Goal: Find contact information: Find contact information

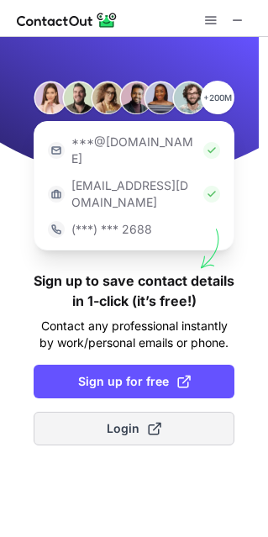
click at [99, 412] on button "Login" at bounding box center [134, 429] width 201 height 34
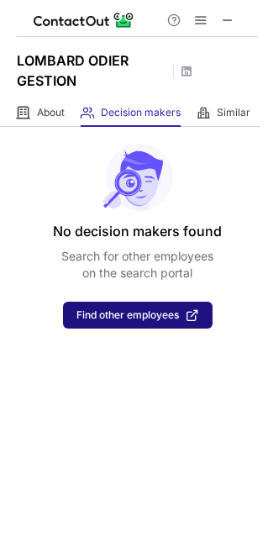
click at [97, 326] on button "Find other employees" at bounding box center [138, 315] width 150 height 27
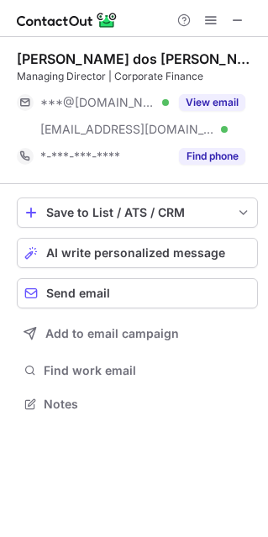
scroll to position [392, 268]
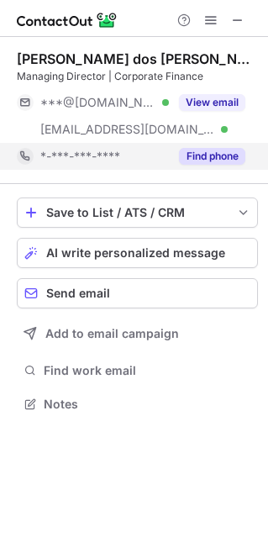
click at [197, 152] on button "Find phone" at bounding box center [212, 156] width 66 height 17
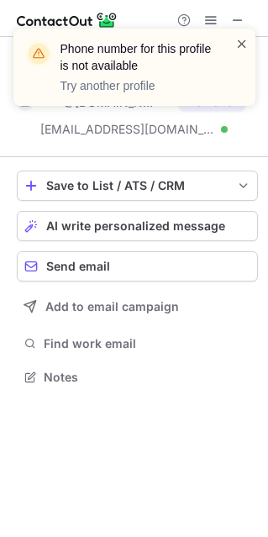
scroll to position [365, 268]
click at [236, 41] on span at bounding box center [241, 43] width 13 height 17
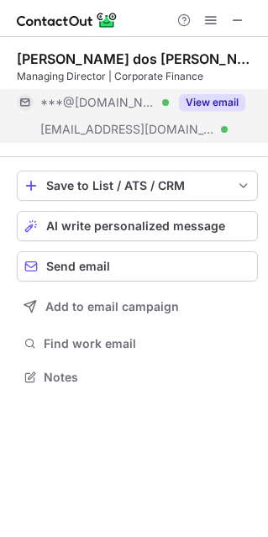
click at [196, 103] on button "View email" at bounding box center [212, 102] width 66 height 17
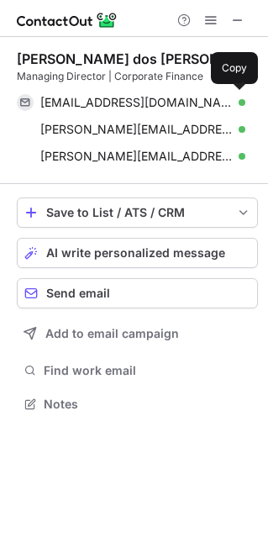
scroll to position [392, 268]
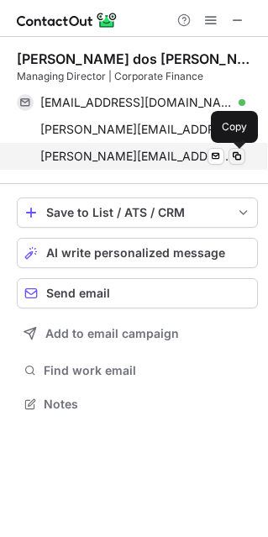
click at [236, 151] on span at bounding box center [236, 156] width 13 height 13
